Goal: Browse casually: Explore the website without a specific task or goal

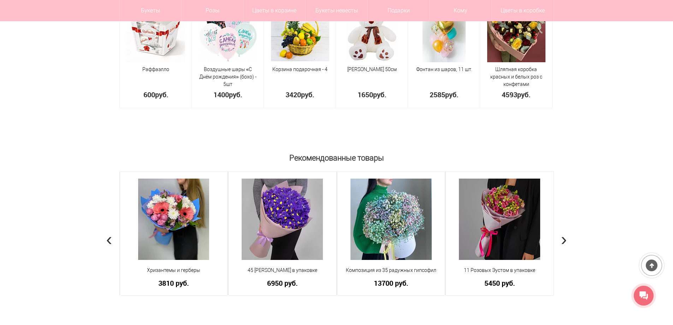
scroll to position [495, 0]
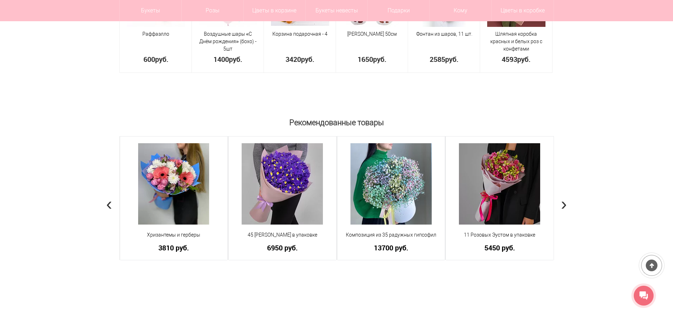
click at [569, 201] on div "Рекомендованные товары Каллы розовые в упаковке, 9 шт Калла - 11 шт Дизайнерска…" at bounding box center [336, 227] width 673 height 224
click at [562, 204] on span "›" at bounding box center [564, 203] width 6 height 20
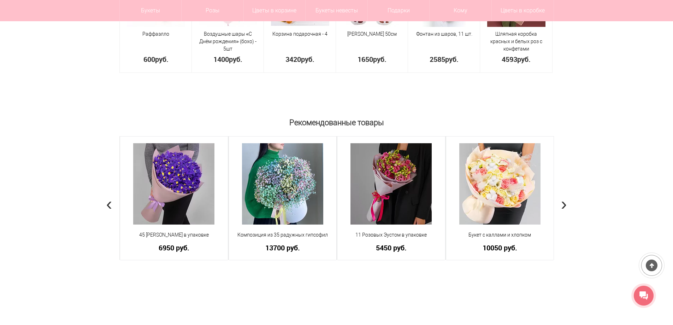
click at [562, 204] on span "›" at bounding box center [564, 203] width 6 height 20
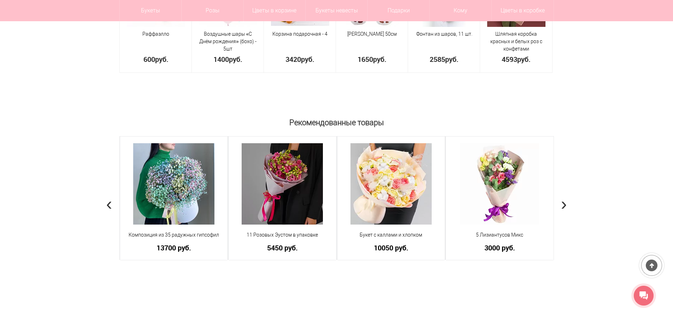
click at [564, 202] on span "›" at bounding box center [564, 203] width 6 height 20
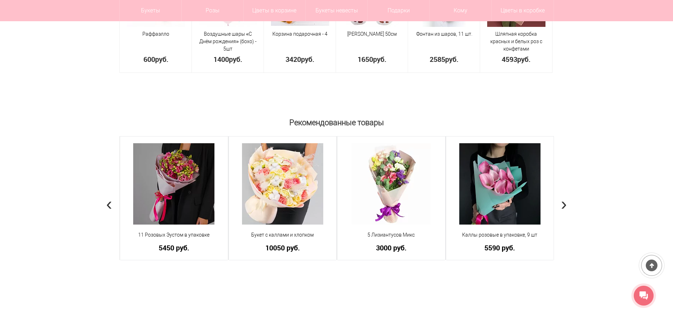
click at [564, 202] on span "›" at bounding box center [564, 203] width 6 height 20
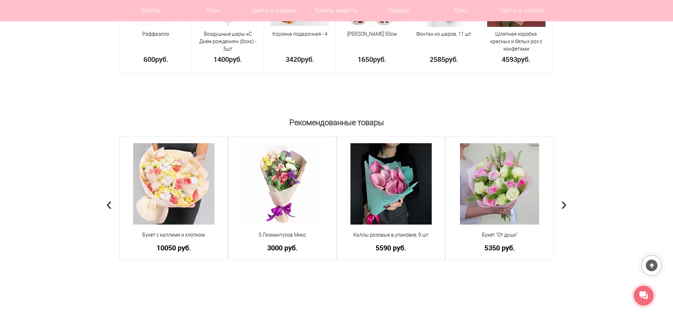
click at [564, 202] on span "›" at bounding box center [564, 203] width 6 height 20
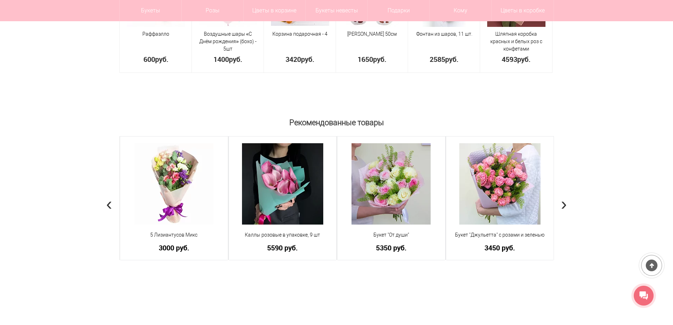
click at [564, 202] on span "›" at bounding box center [564, 203] width 6 height 20
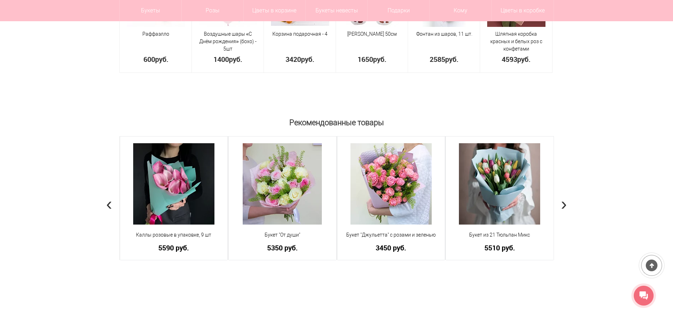
click at [564, 202] on span "›" at bounding box center [564, 203] width 6 height 20
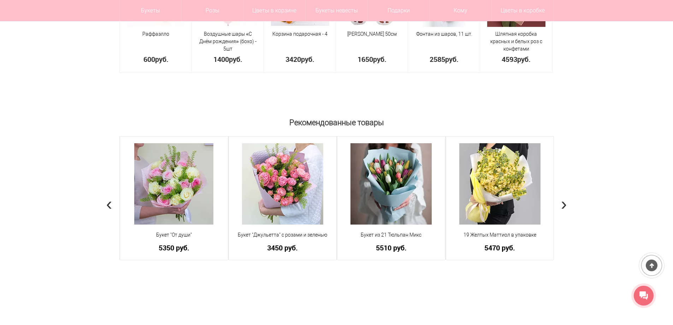
click at [564, 202] on span "›" at bounding box center [564, 203] width 6 height 20
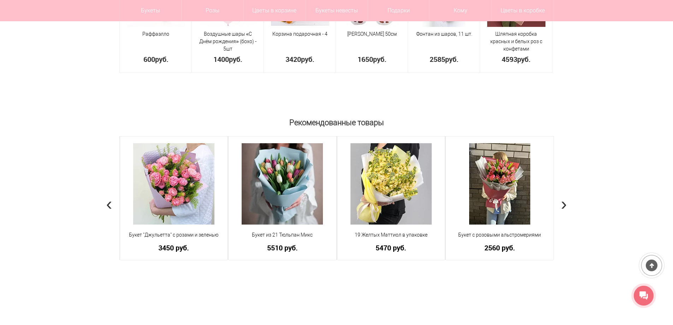
click at [564, 202] on span "›" at bounding box center [564, 203] width 6 height 20
